Goal: Download file/media

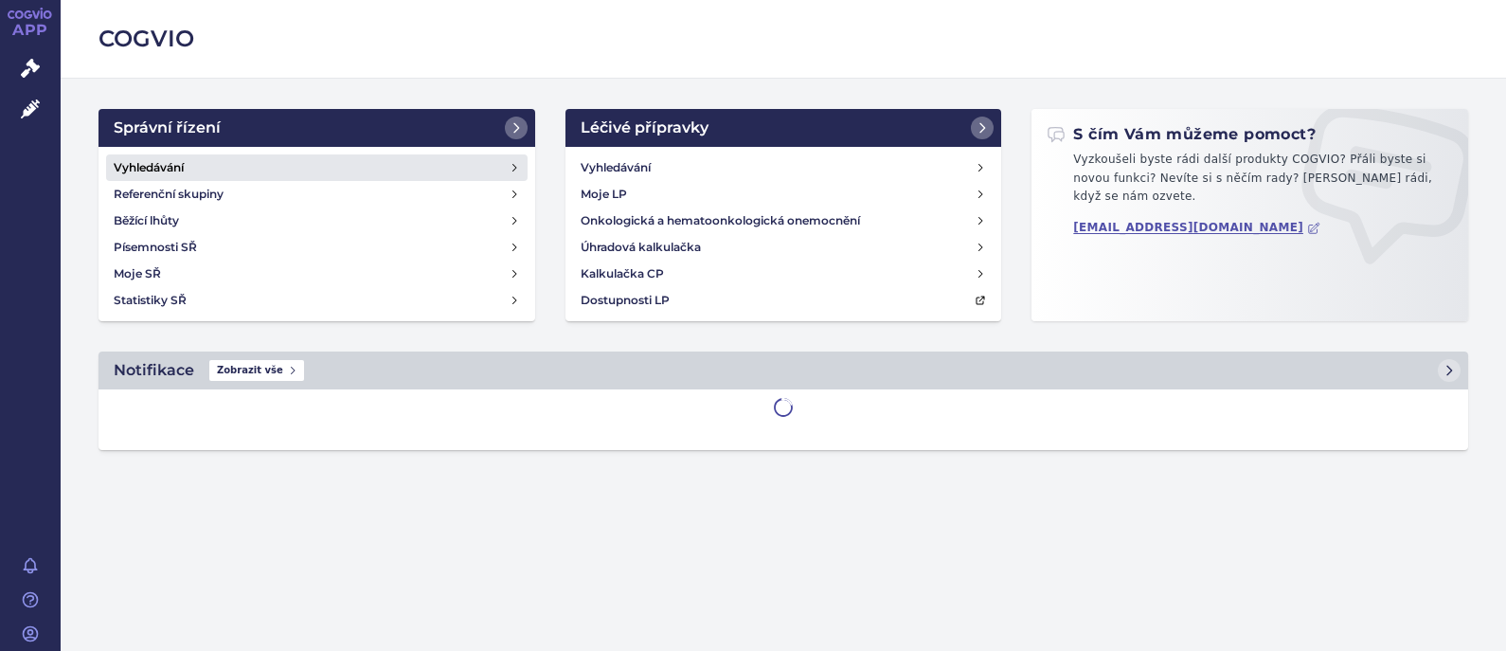
click at [271, 163] on link "Vyhledávání" at bounding box center [317, 167] width 422 height 27
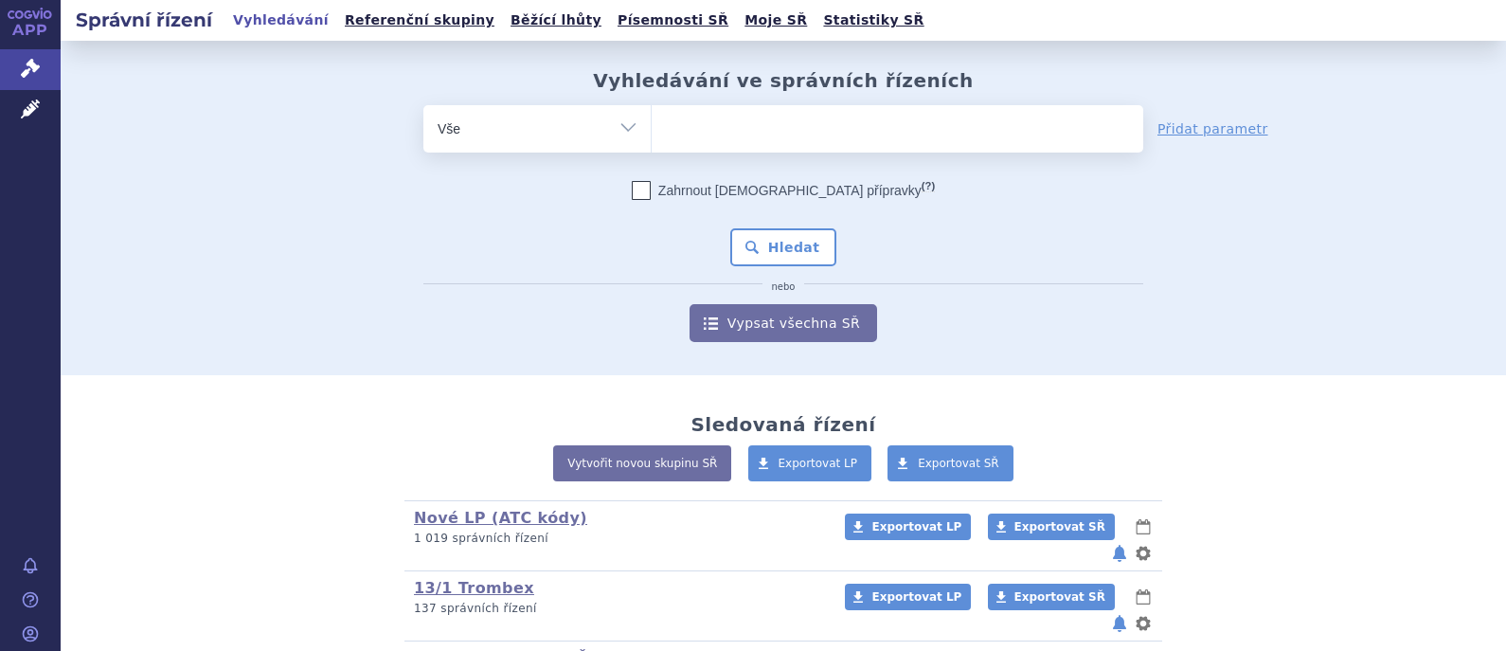
click at [746, 130] on ul at bounding box center [898, 125] width 492 height 40
click at [652, 130] on select at bounding box center [651, 127] width 1 height 47
type input "za"
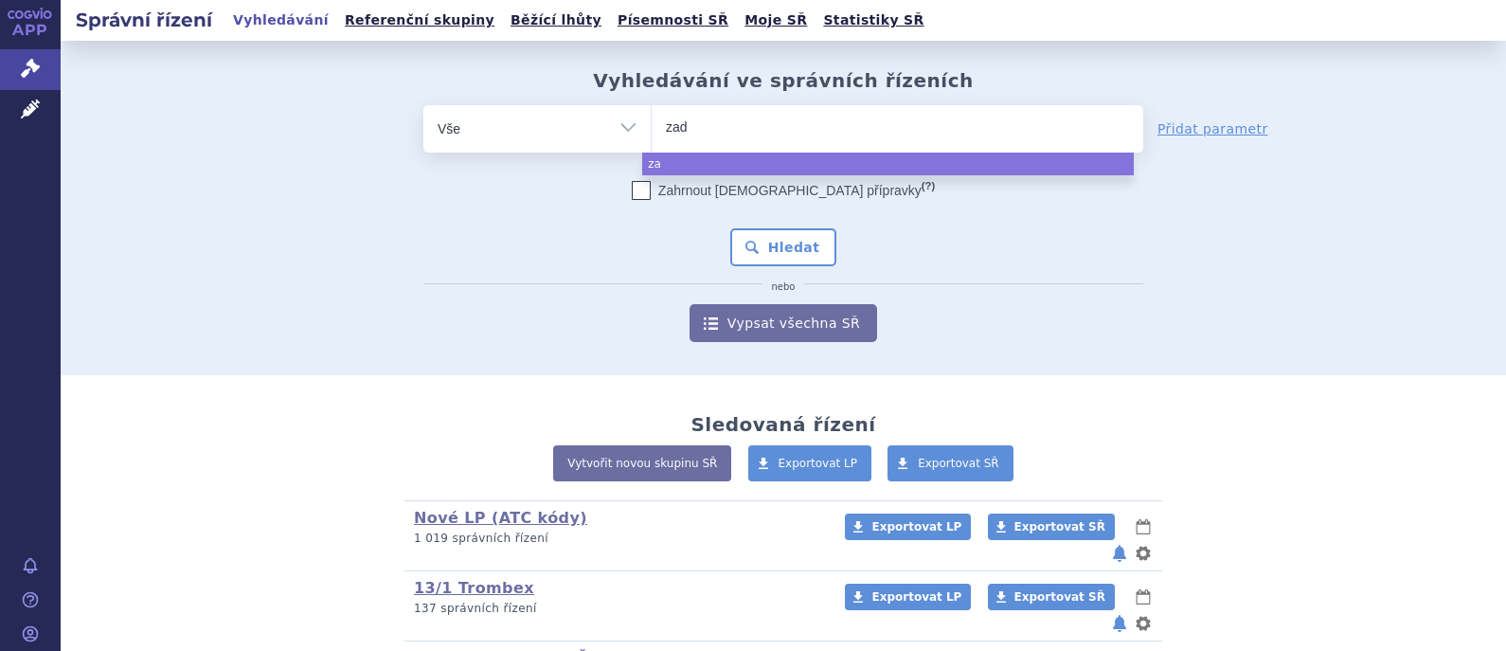
type input "zade"
type input "zaden"
type input "zadenvi"
select select "zadenvi"
click at [790, 240] on button "Hledat" at bounding box center [783, 247] width 107 height 38
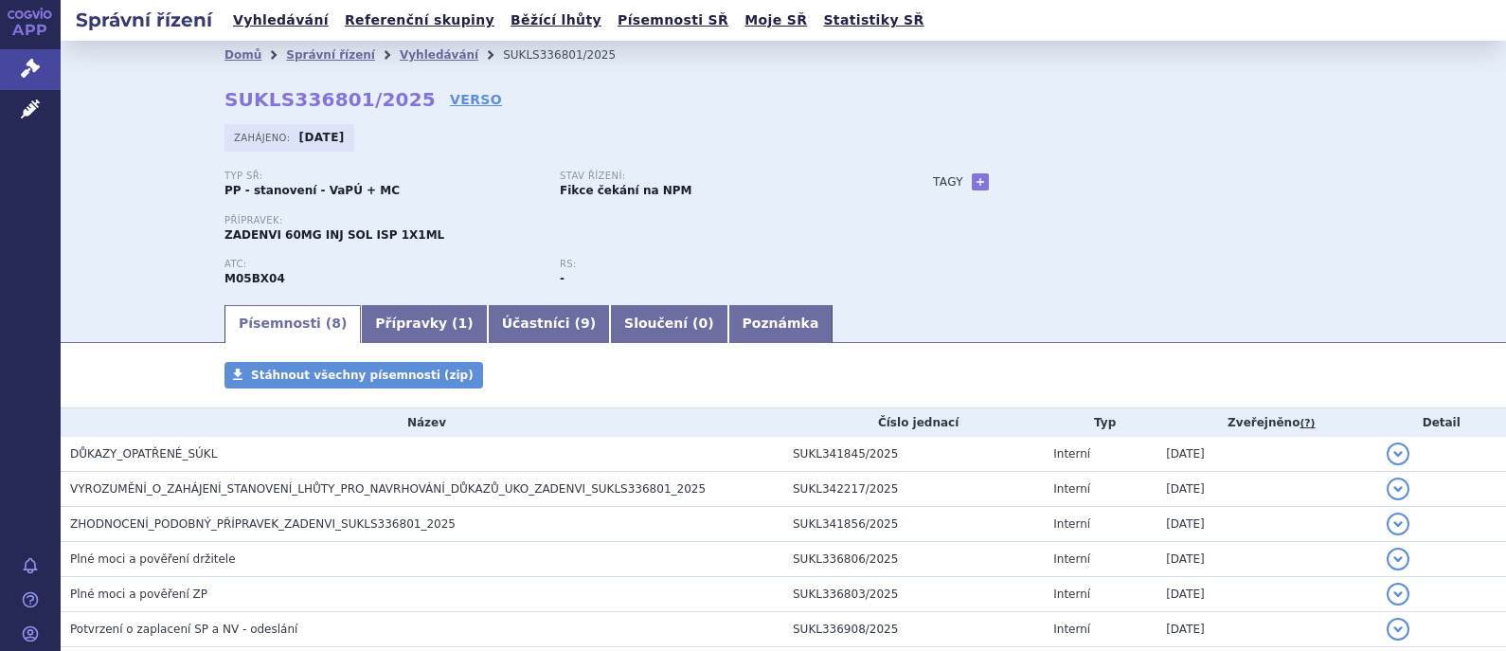
scroll to position [117, 0]
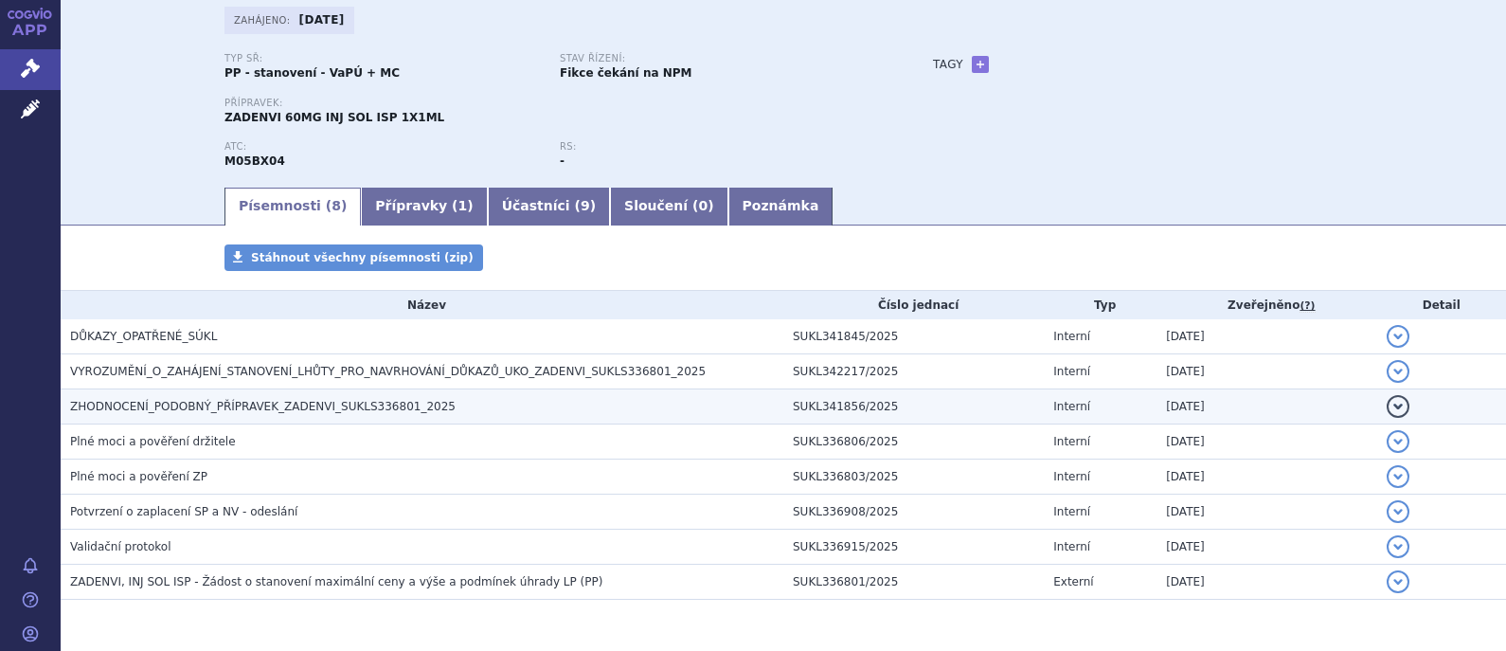
click at [232, 413] on span "ZHODNOCENÍ_PODOBNÝ_PŘÍPRAVEK_ZADENVI_SUKLS336801_2025" at bounding box center [263, 406] width 386 height 13
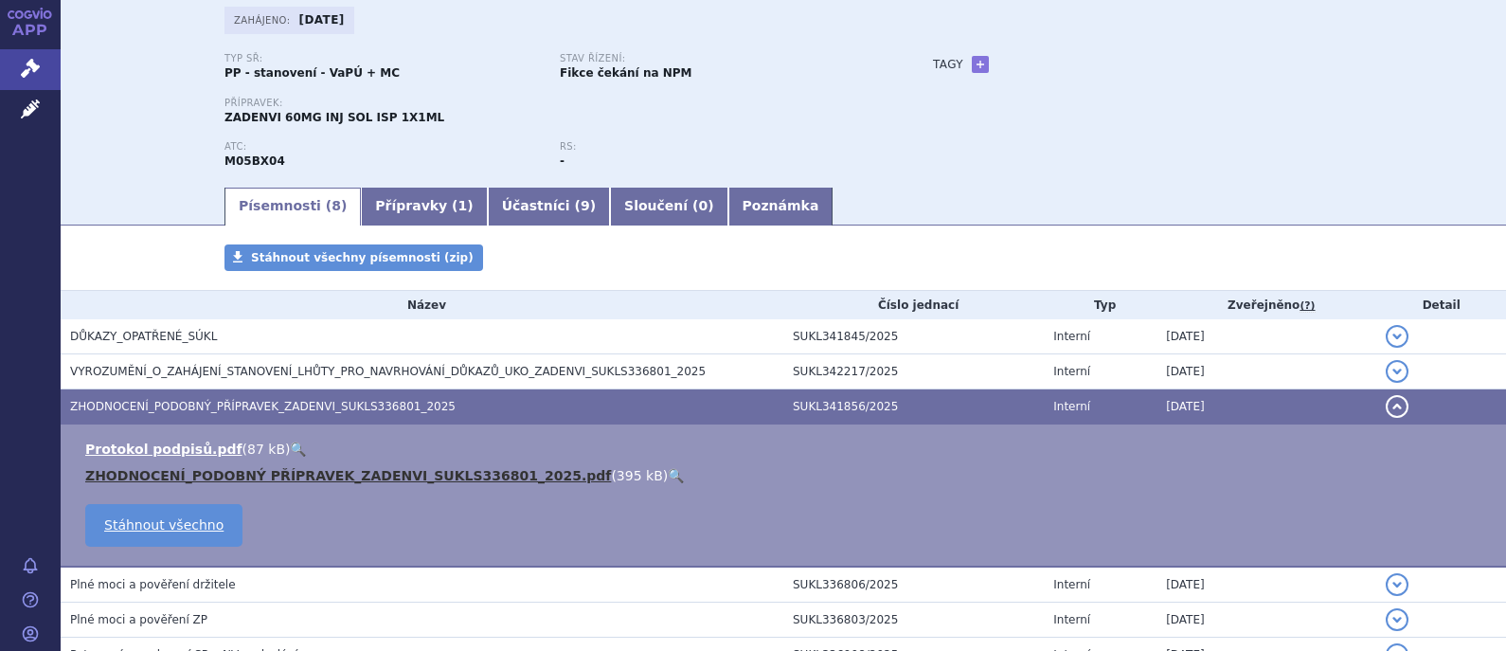
click at [282, 474] on link "ZHODNOCENÍ_PODOBNÝ PŘÍPRAVEK_ZADENVI_SUKLS336801_2025.pdf" at bounding box center [348, 475] width 526 height 15
